Goal: Information Seeking & Learning: Learn about a topic

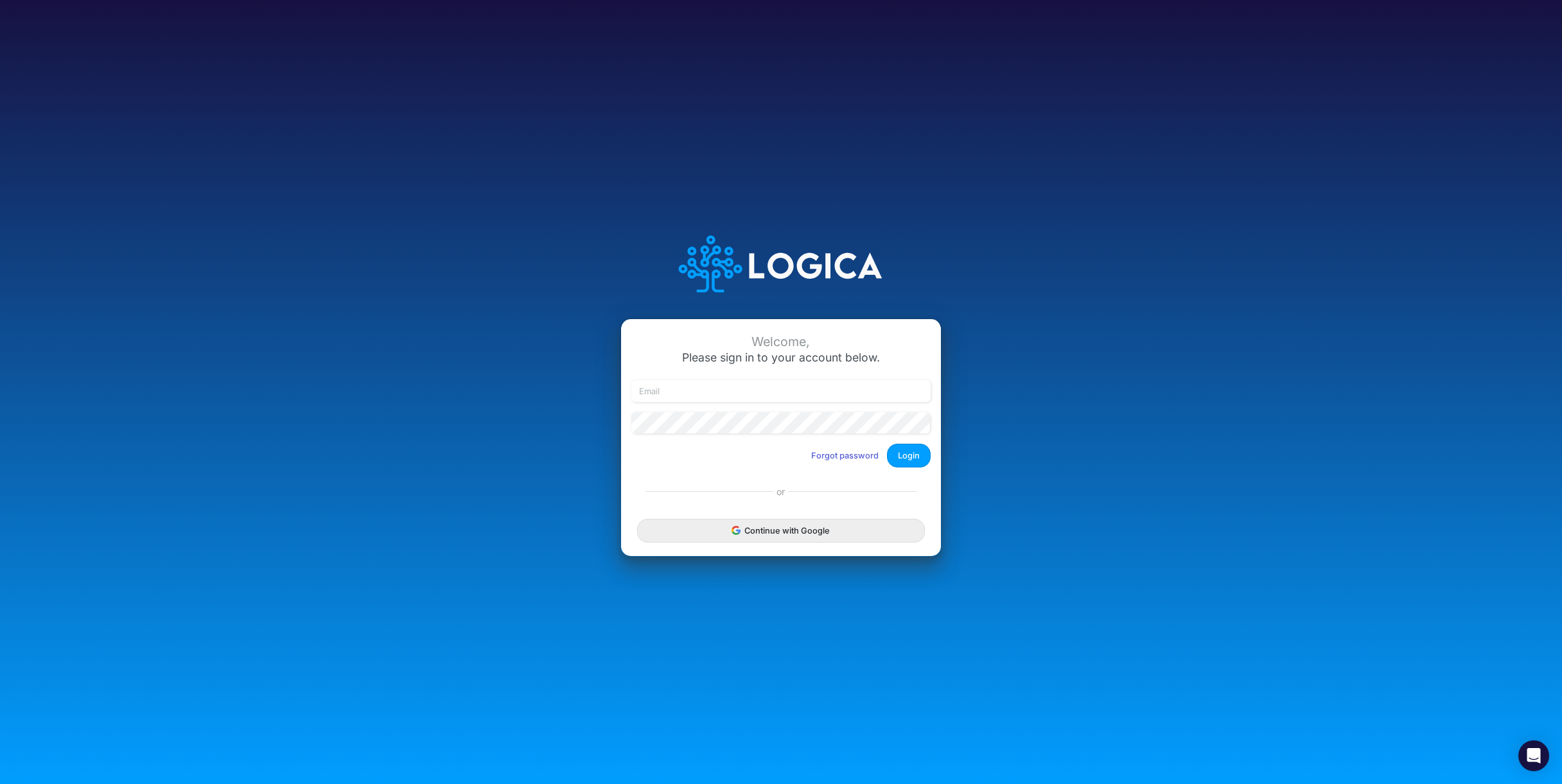
click at [768, 509] on div "Continue with Google" at bounding box center [781, 530] width 320 height 51
click at [771, 530] on button "Continue with Google" at bounding box center [781, 531] width 288 height 24
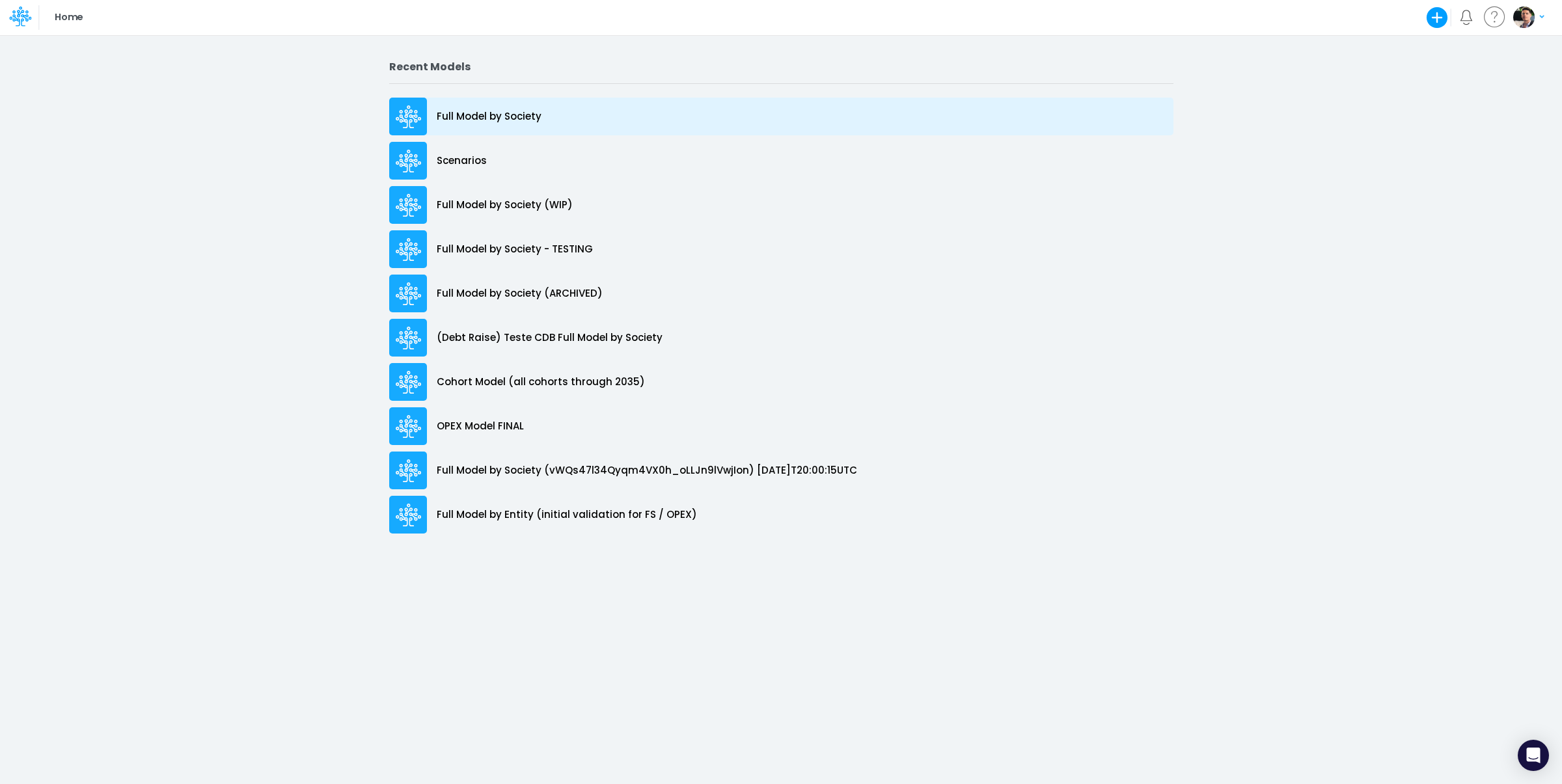
click at [484, 123] on p "Full Model by Society" at bounding box center [489, 117] width 105 height 15
